Goal: Information Seeking & Learning: Learn about a topic

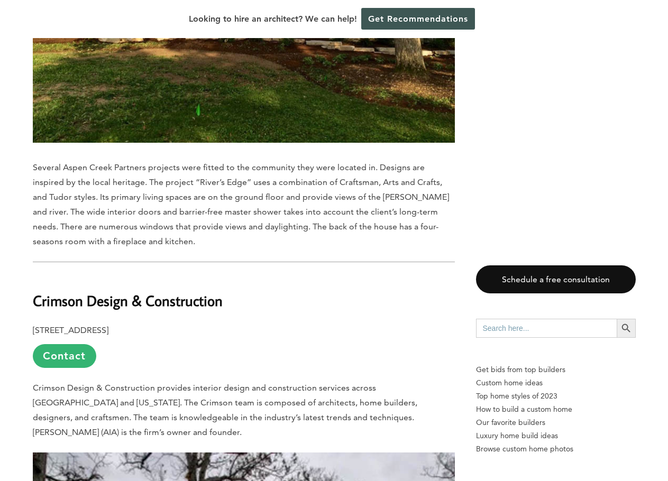
scroll to position [6772, 0]
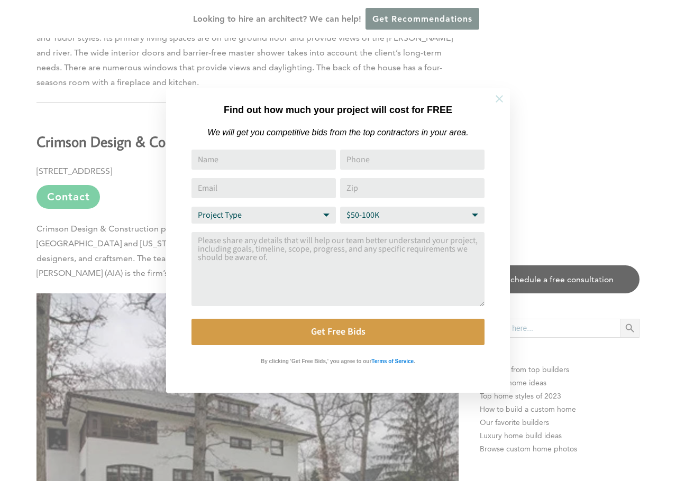
click at [500, 95] on icon at bounding box center [500, 99] width 12 height 12
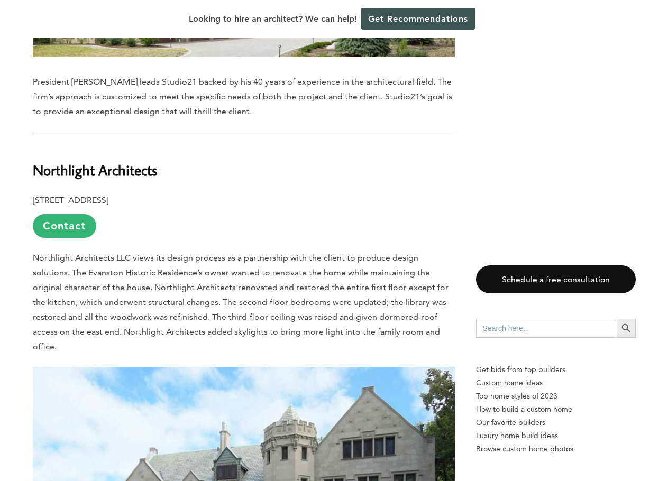
scroll to position [9311, 0]
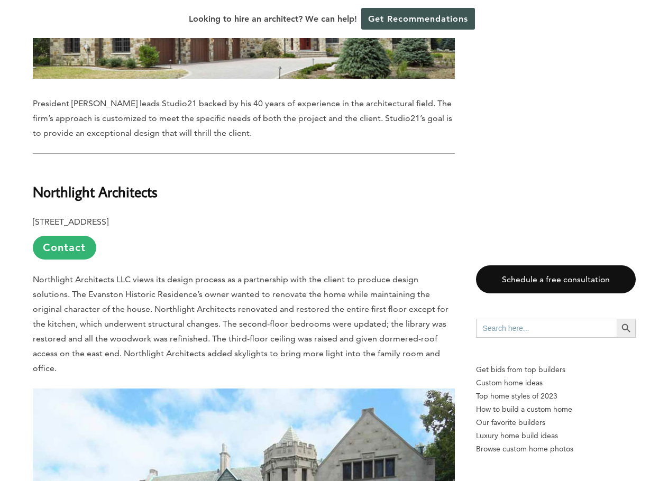
click at [132, 183] on b "Northlight Architects" at bounding box center [95, 192] width 125 height 19
copy div "Northlight Architects"
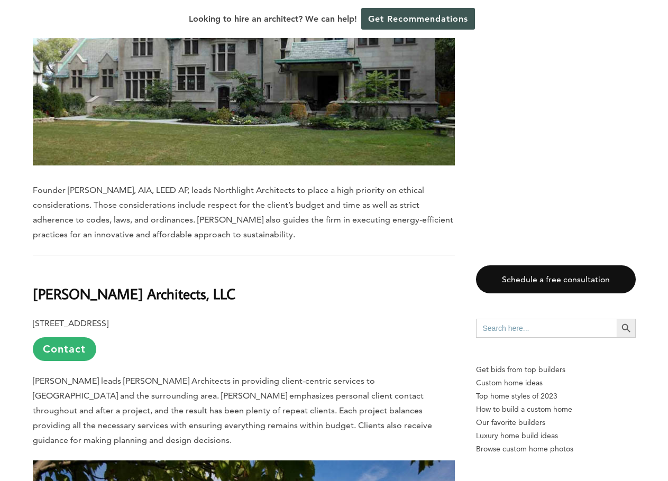
scroll to position [9841, 0]
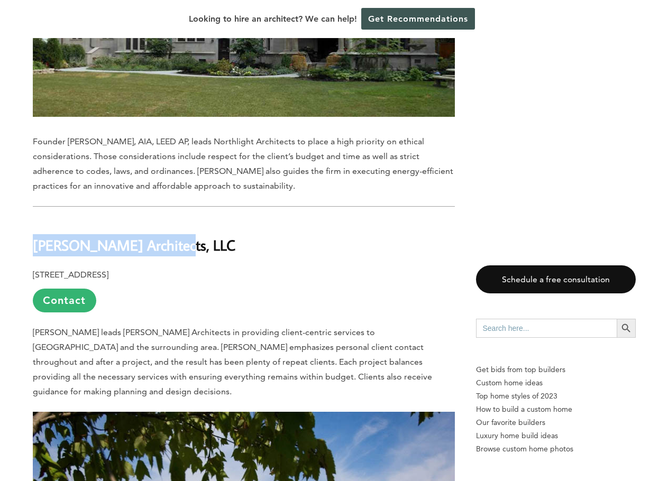
drag, startPoint x: 171, startPoint y: 141, endPoint x: 31, endPoint y: 150, distance: 140.5
copy b "[PERSON_NAME] Architects, LLC"
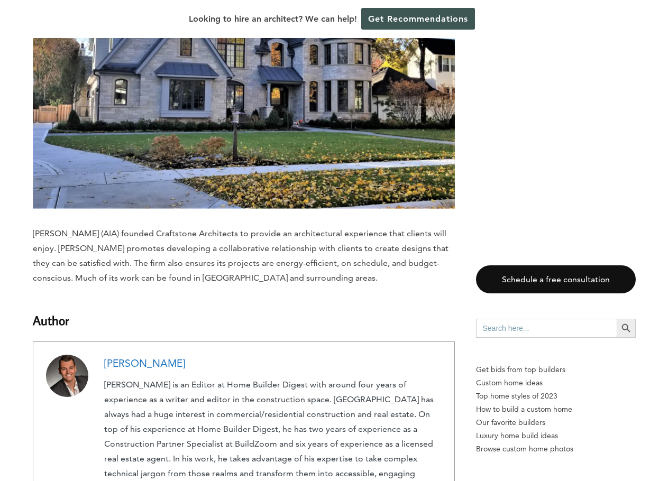
scroll to position [12120, 0]
